Goal: Task Accomplishment & Management: Use online tool/utility

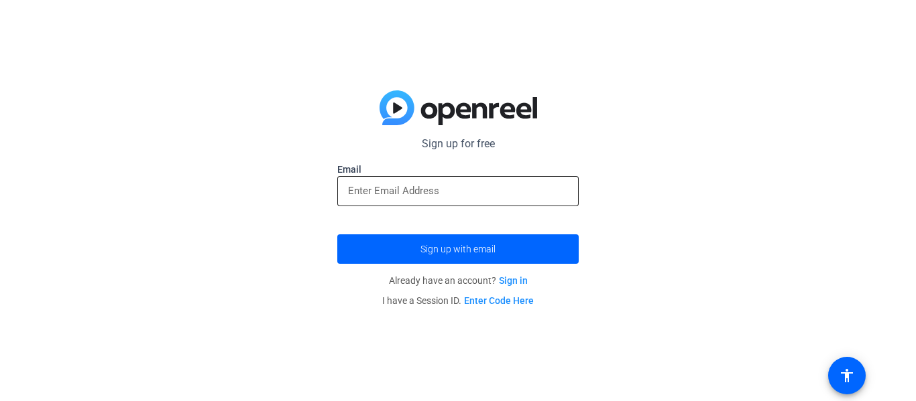
click at [498, 196] on input "email" at bounding box center [458, 191] width 220 height 16
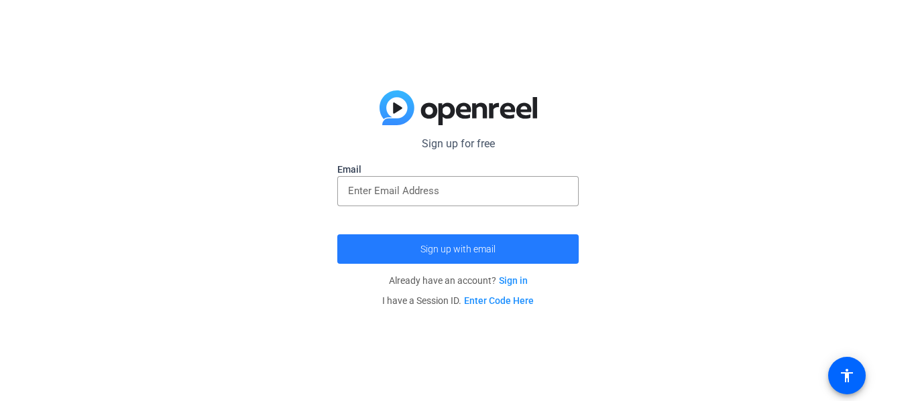
click at [486, 249] on span "Sign up with email" at bounding box center [457, 249] width 75 height 0
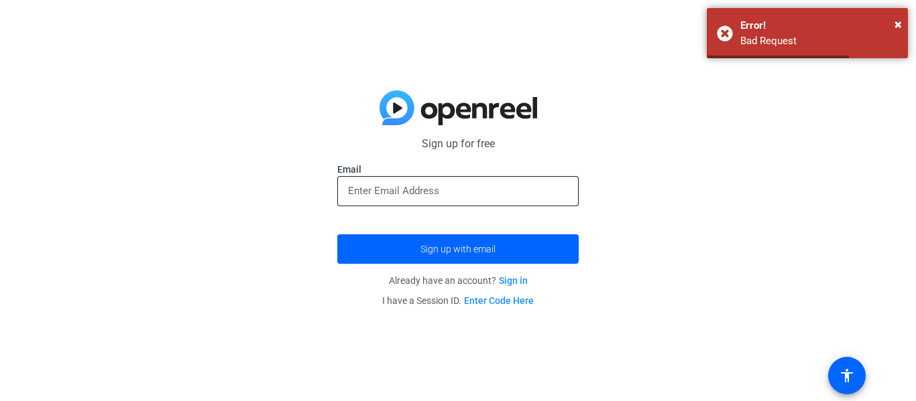
click at [458, 198] on input "email" at bounding box center [458, 191] width 220 height 16
click at [460, 200] on div at bounding box center [458, 191] width 220 height 30
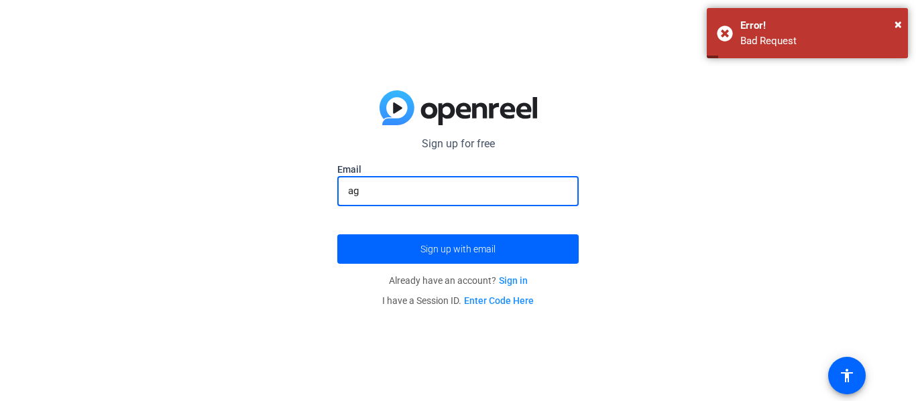
type input "a"
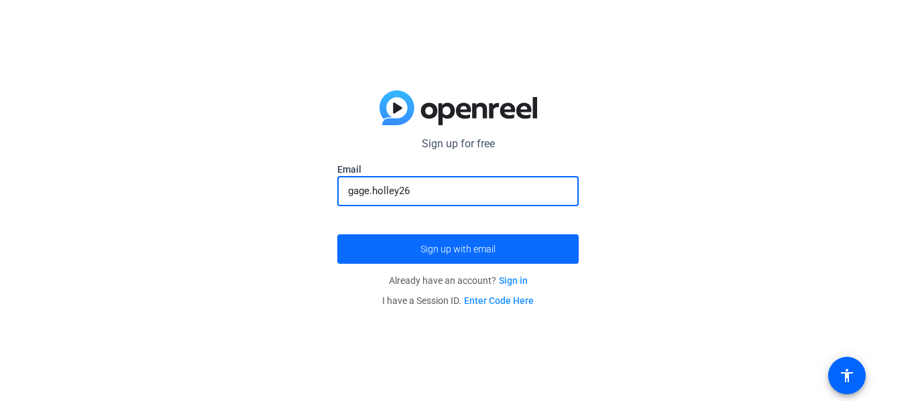
type input "[EMAIL_ADDRESS][DOMAIN_NAME]"
click at [481, 240] on span "submit" at bounding box center [457, 249] width 241 height 32
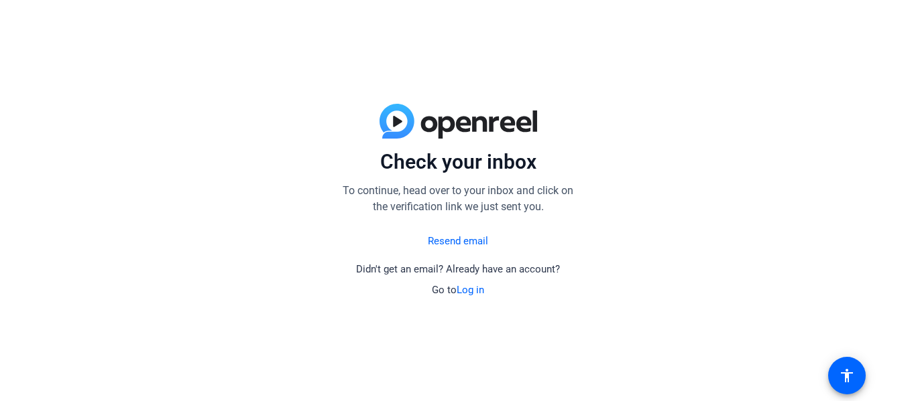
click at [472, 290] on link "Log in" at bounding box center [469, 290] width 27 height 12
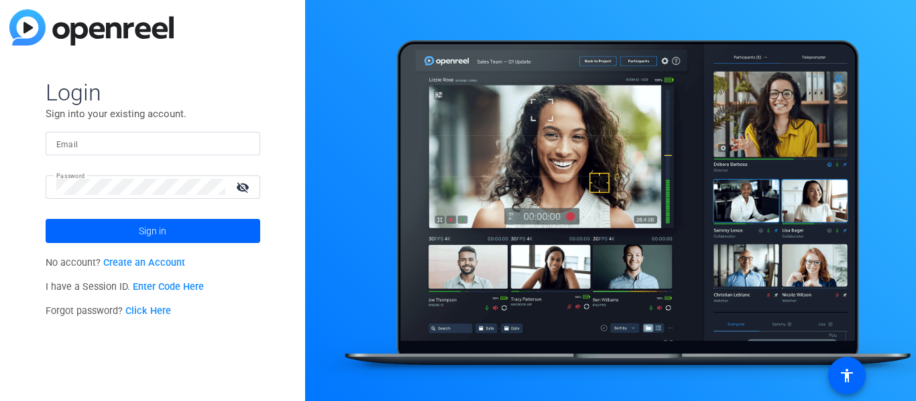
click at [178, 137] on input "Email" at bounding box center [152, 143] width 193 height 16
type input "[EMAIL_ADDRESS][DOMAIN_NAME]"
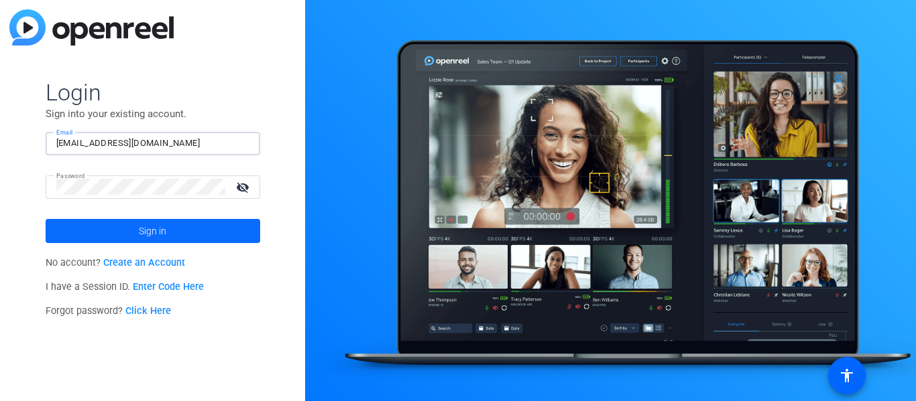
click at [192, 221] on span at bounding box center [153, 231] width 214 height 32
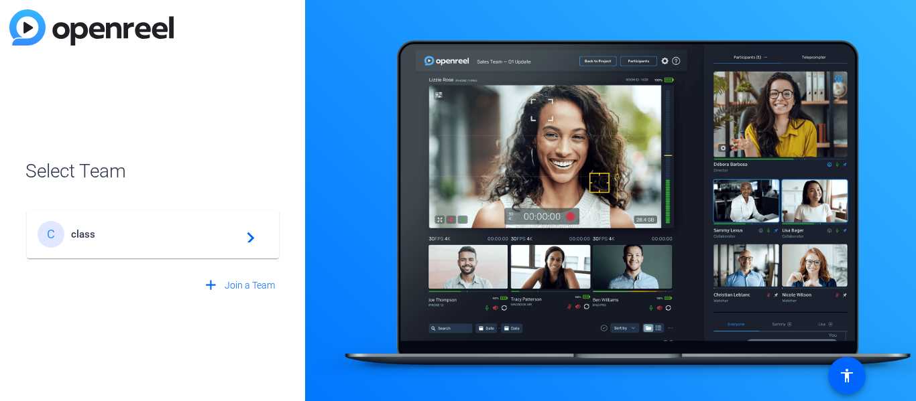
click at [216, 235] on span "class" at bounding box center [155, 235] width 168 height 12
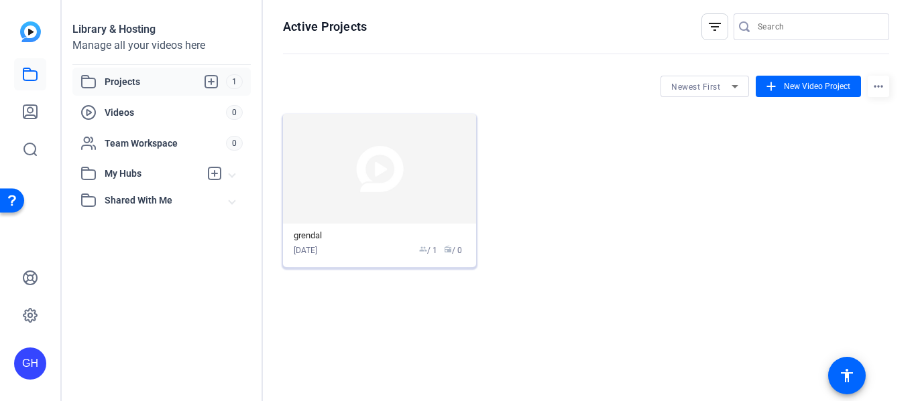
click at [342, 181] on img at bounding box center [379, 169] width 193 height 110
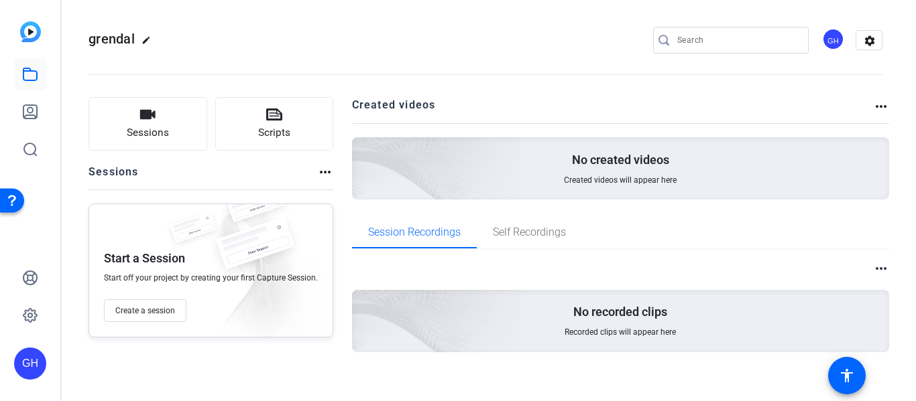
scroll to position [11, 0]
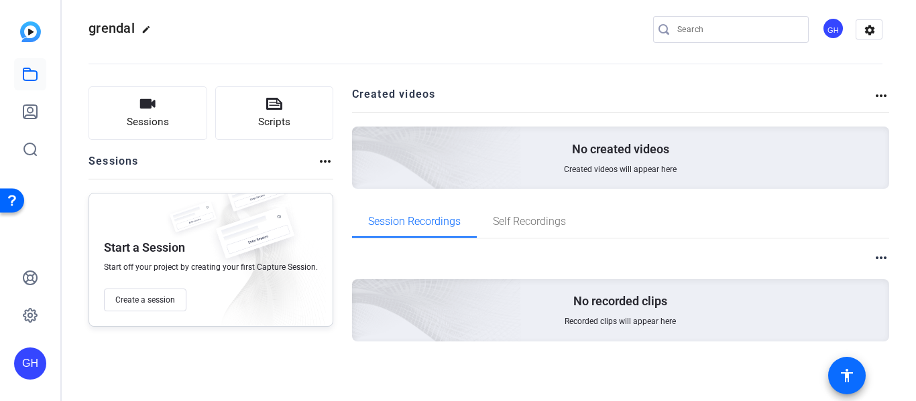
click at [849, 371] on mat-icon "accessibility" at bounding box center [846, 376] width 16 height 16
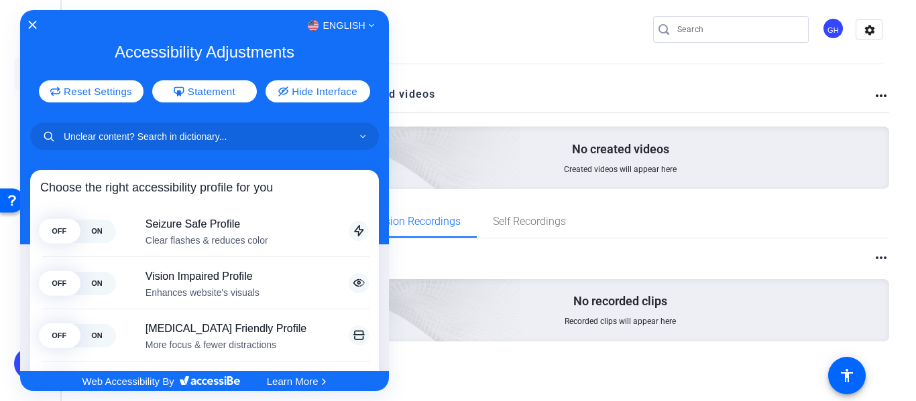
click at [729, 373] on div at bounding box center [458, 200] width 916 height 401
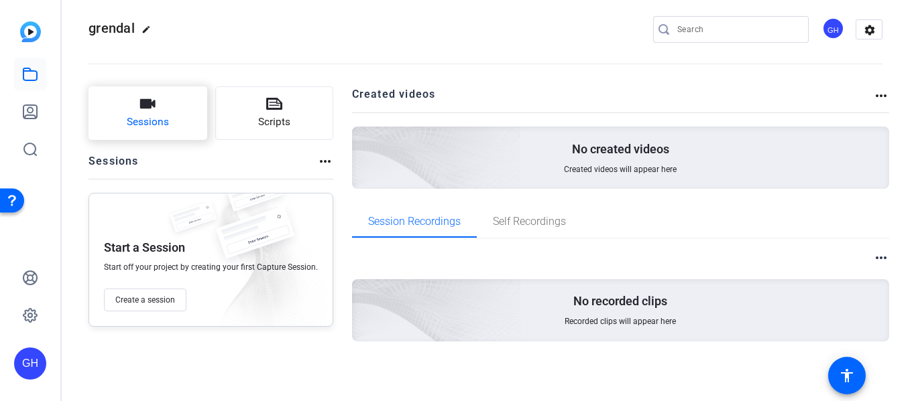
click at [155, 109] on button "Sessions" at bounding box center [147, 113] width 119 height 54
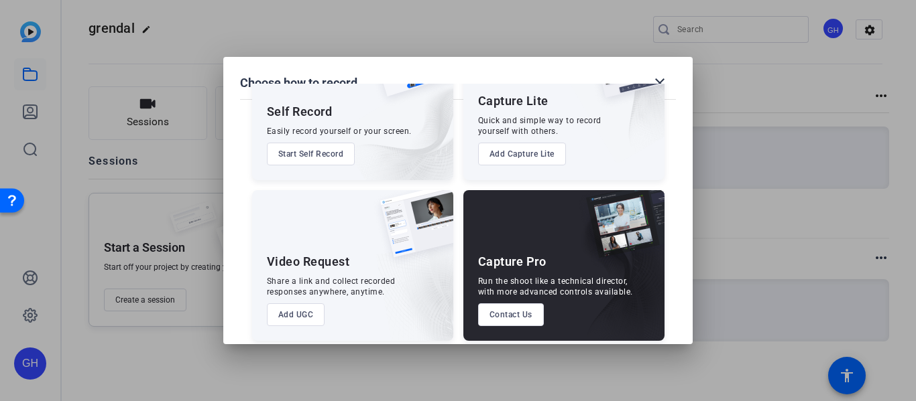
scroll to position [91, 0]
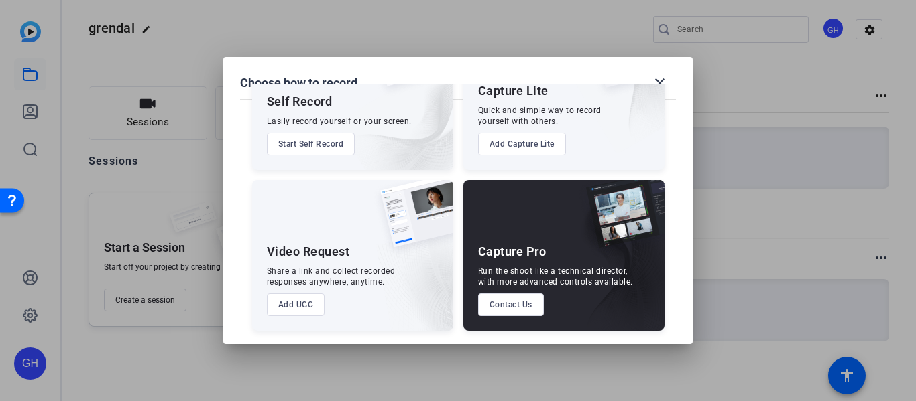
click at [304, 139] on button "Start Self Record" at bounding box center [311, 144] width 88 height 23
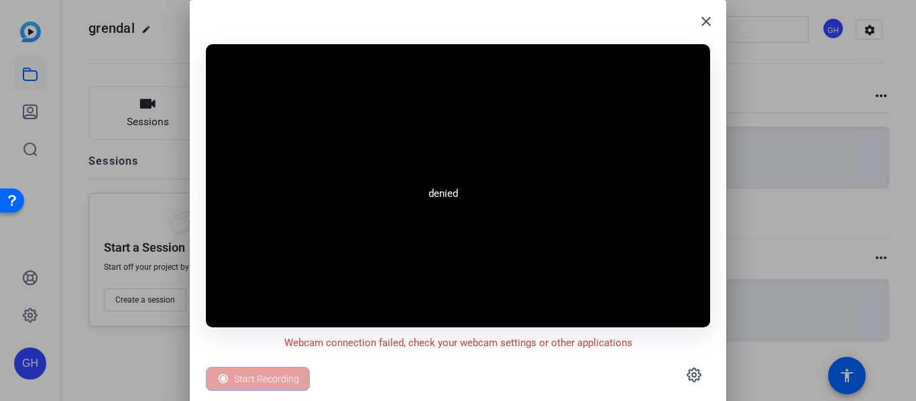
click at [457, 48] on video at bounding box center [458, 186] width 504 height 284
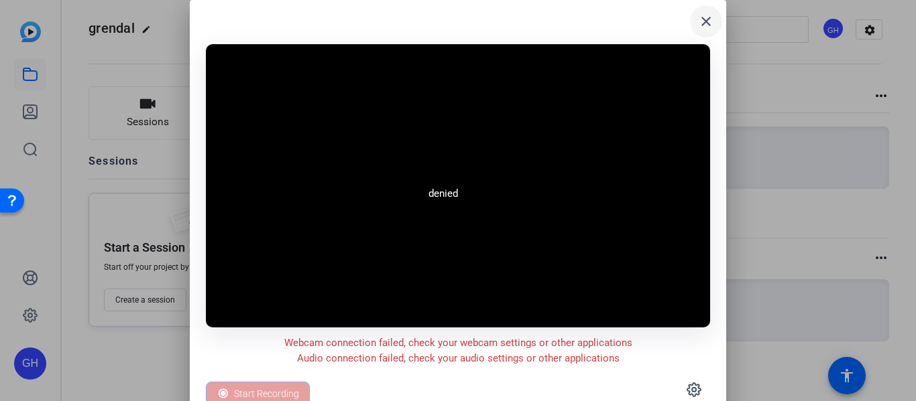
click at [704, 15] on mat-icon "close" at bounding box center [706, 21] width 16 height 16
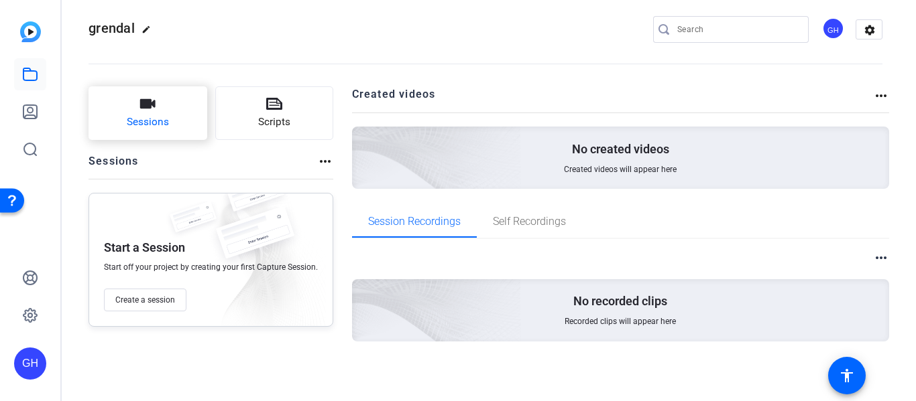
click at [140, 119] on span "Sessions" at bounding box center [148, 122] width 42 height 15
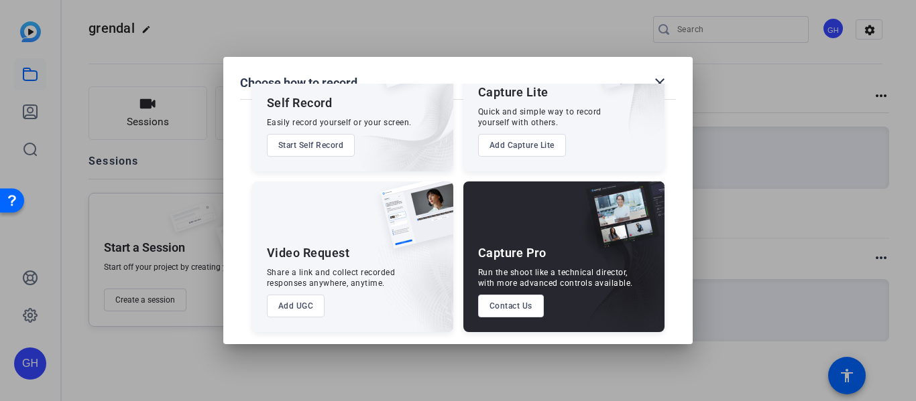
scroll to position [90, 0]
click at [316, 303] on button "Add UGC" at bounding box center [296, 305] width 58 height 23
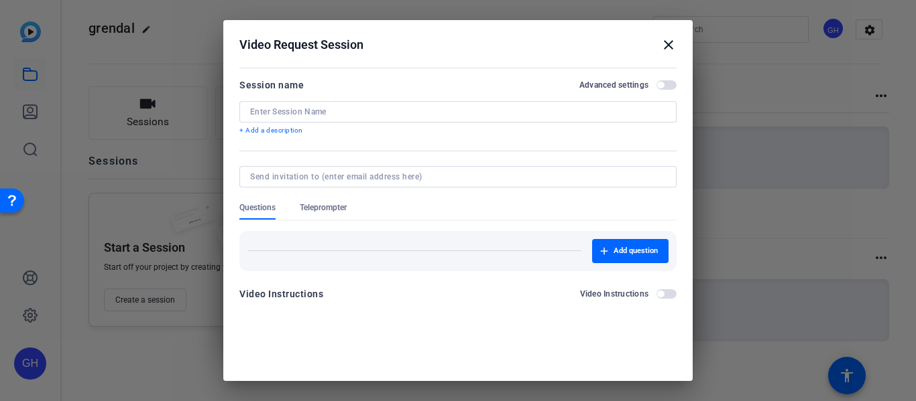
click at [668, 40] on mat-icon "close" at bounding box center [668, 45] width 16 height 16
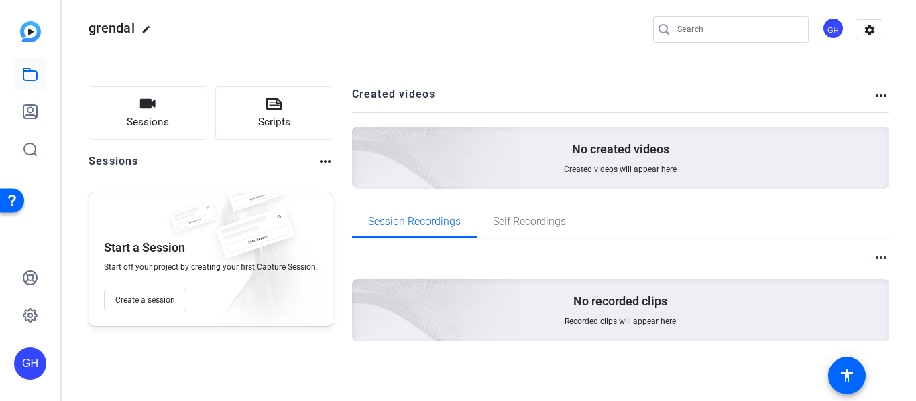
click at [318, 158] on mat-icon "more_horiz" at bounding box center [325, 161] width 16 height 16
click at [269, 155] on div at bounding box center [458, 200] width 916 height 401
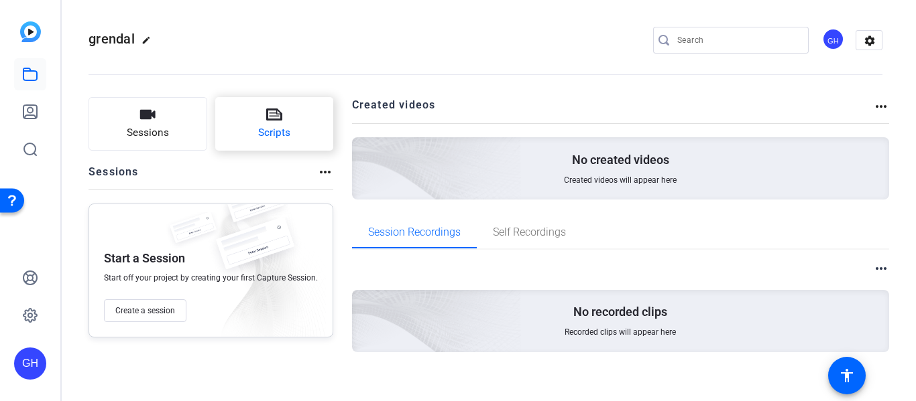
scroll to position [11, 0]
